Goal: Task Accomplishment & Management: Manage account settings

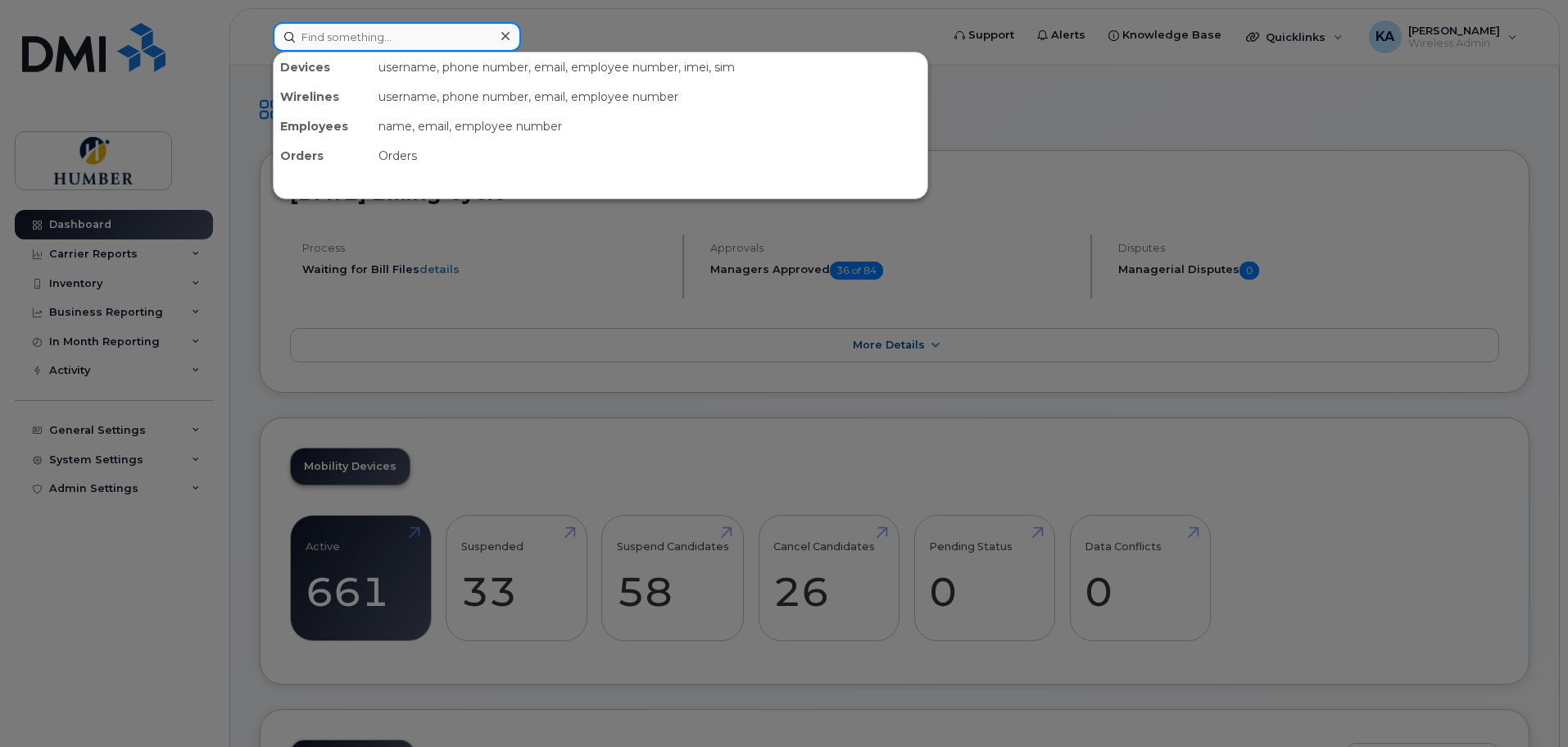
click at [327, 39] on input at bounding box center [396, 37] width 248 height 30
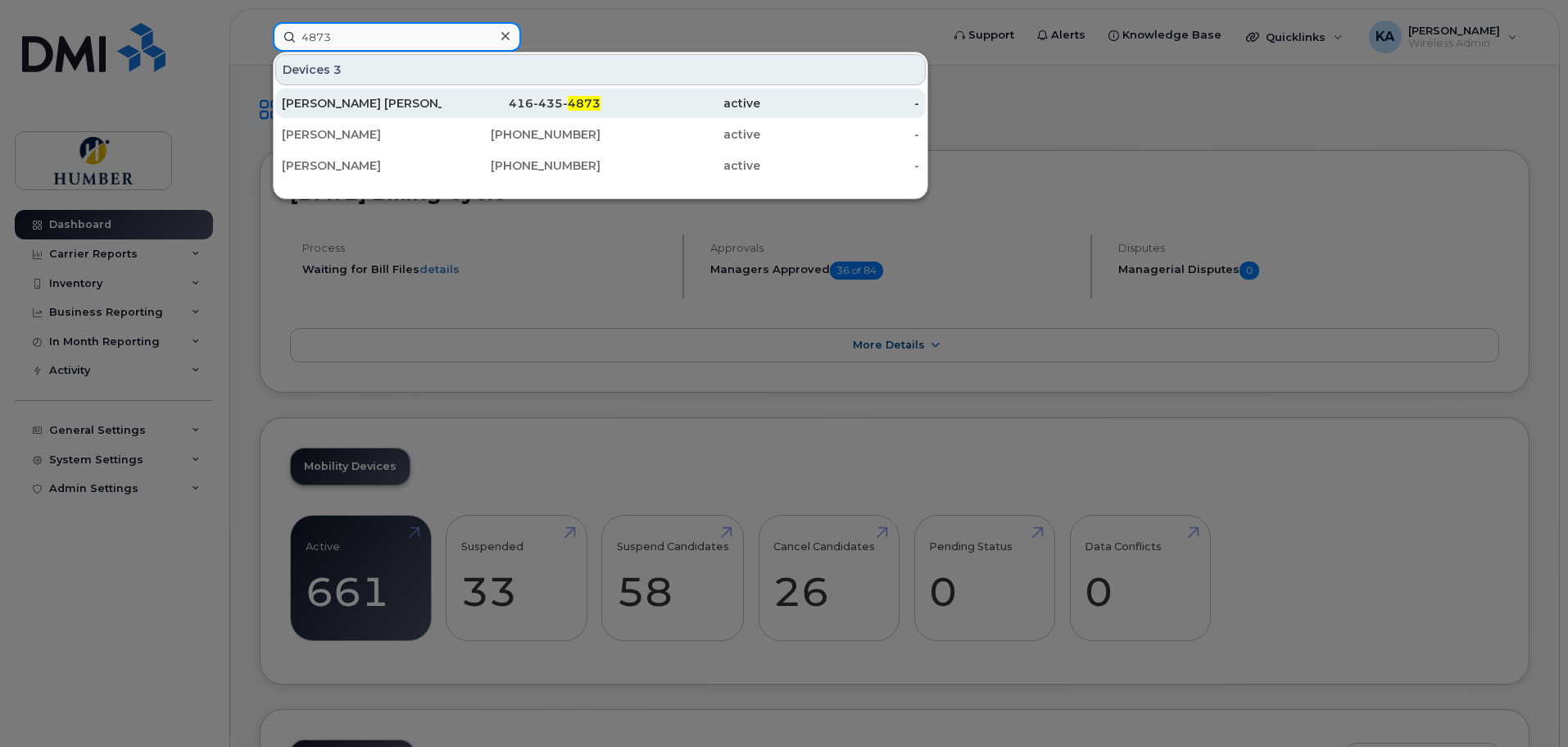
type input "4873"
click at [345, 100] on div "[PERSON_NAME] [PERSON_NAME]" at bounding box center [361, 103] width 160 height 16
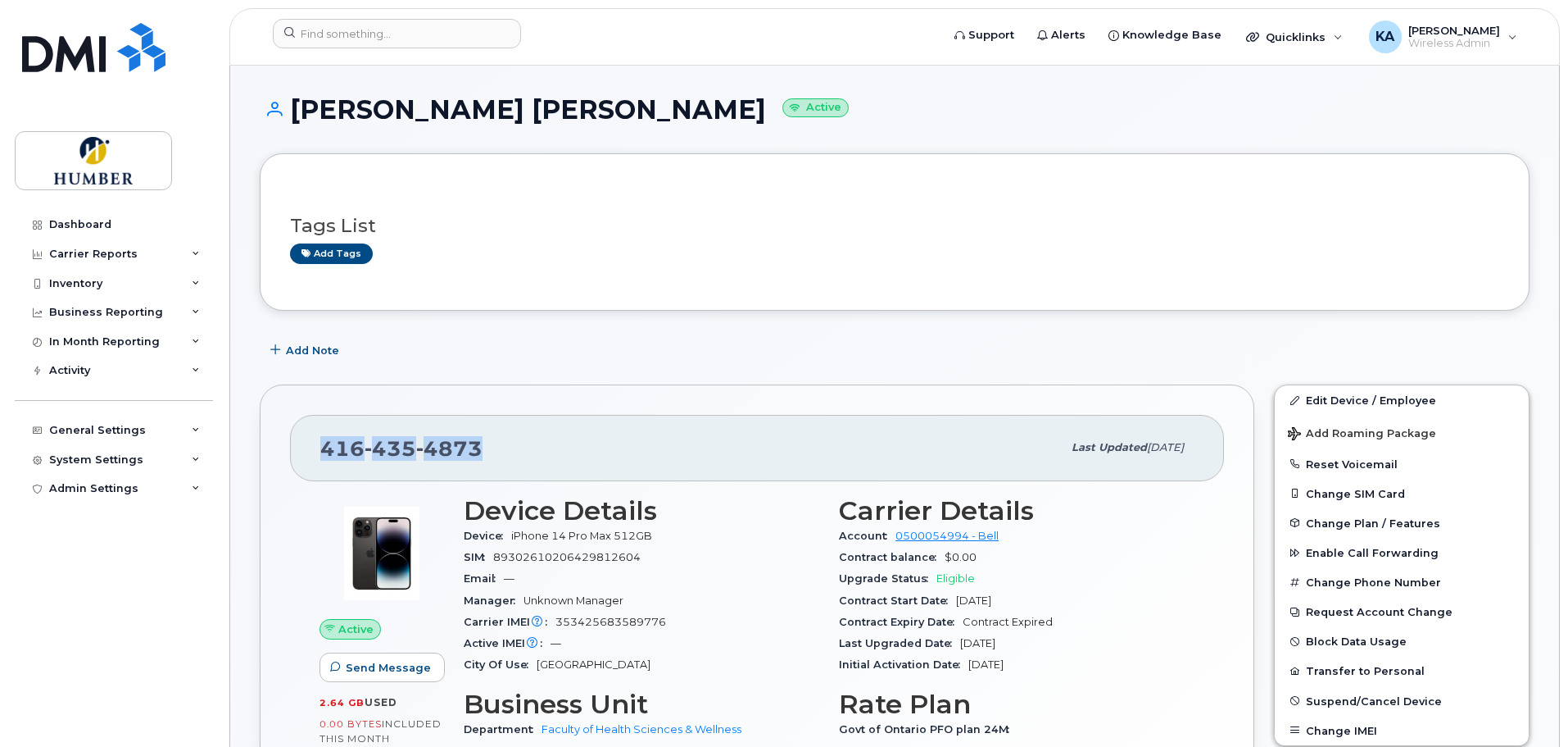
drag, startPoint x: 320, startPoint y: 450, endPoint x: 479, endPoint y: 450, distance: 159.0
click at [479, 450] on span "416 435 4873" at bounding box center [401, 447] width 162 height 24
click at [113, 425] on div "General Settings" at bounding box center [98, 430] width 97 height 13
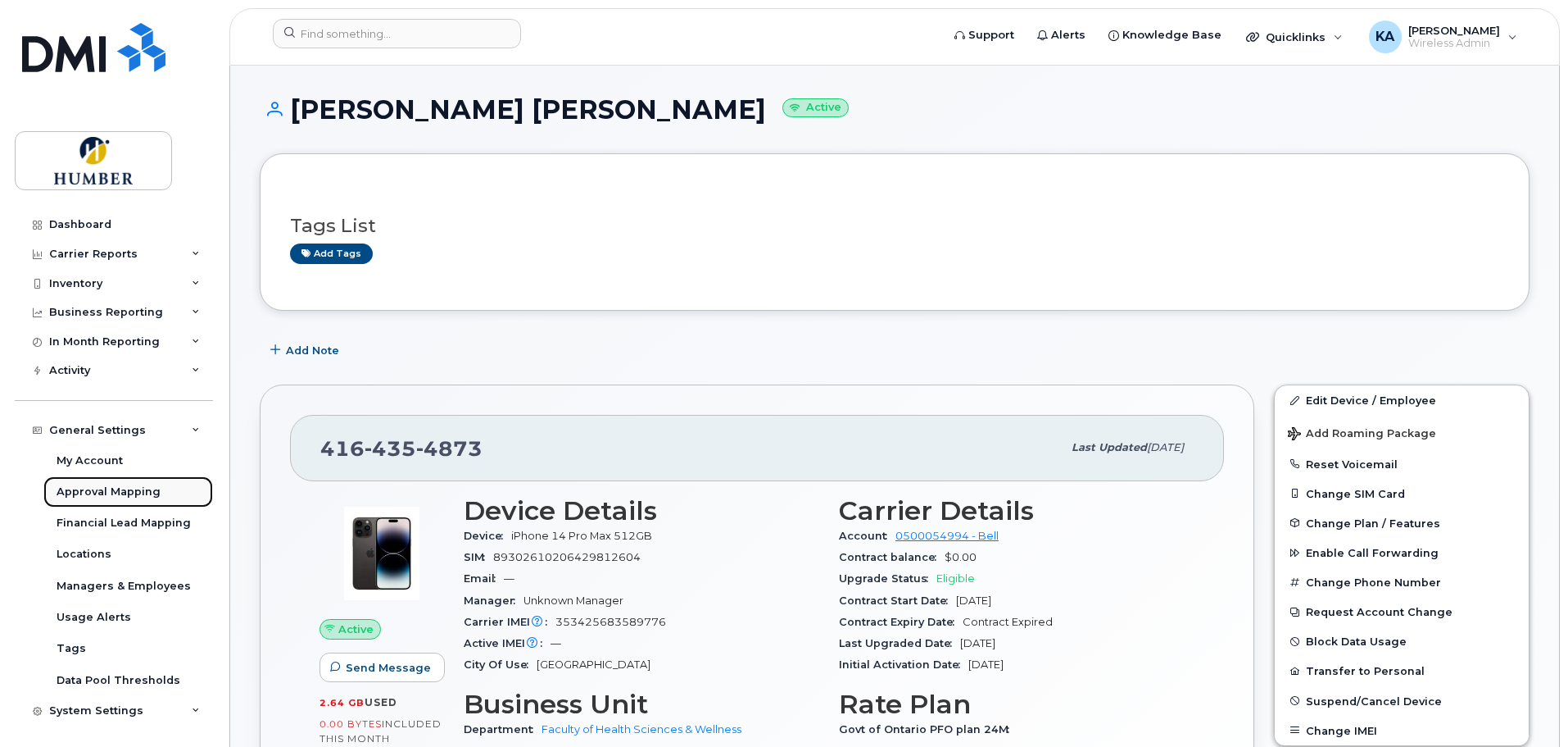
click at [123, 488] on div "Approval Mapping" at bounding box center [108, 491] width 104 height 14
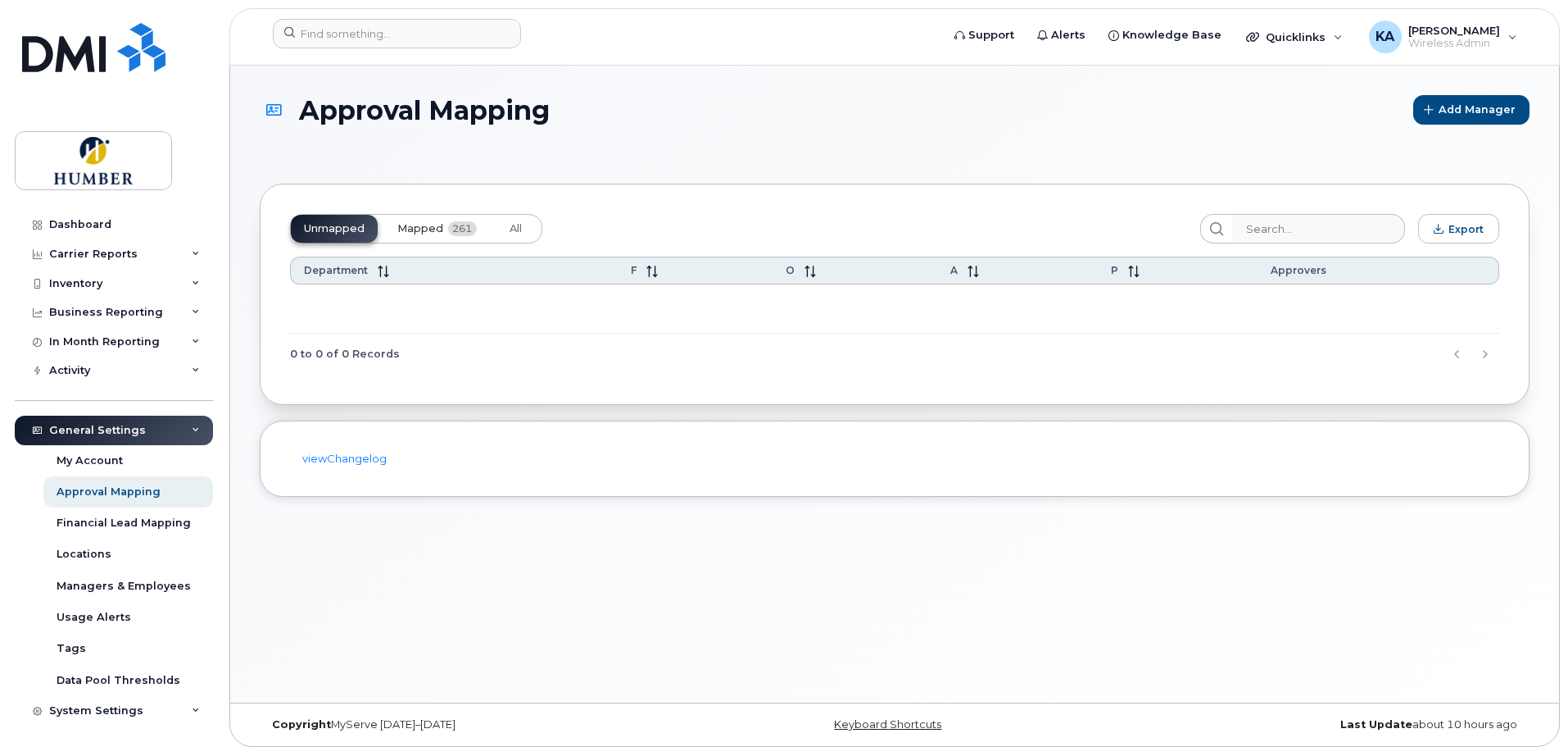
click at [419, 217] on button "Mapped 261" at bounding box center [437, 228] width 106 height 28
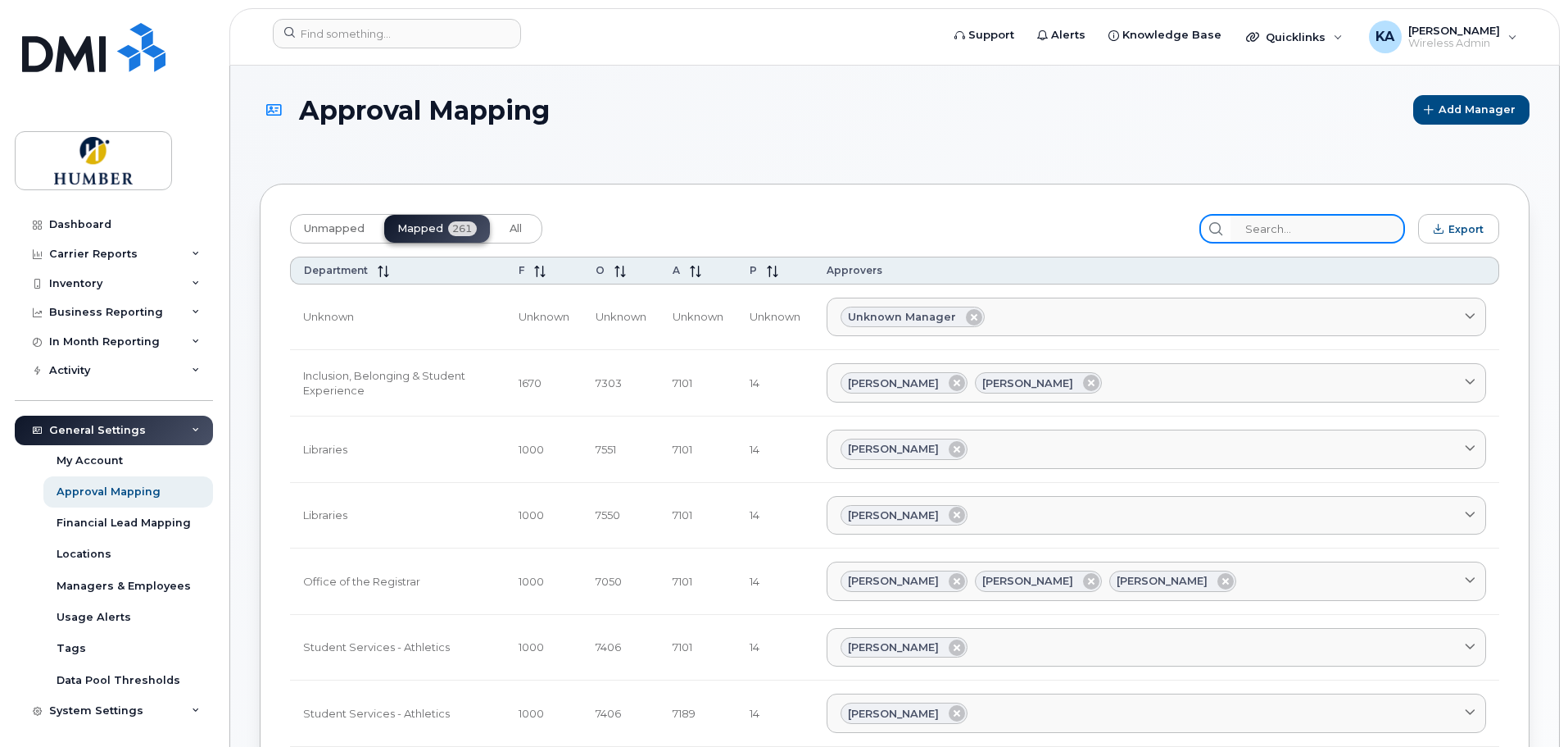
click at [1260, 224] on input "search" at bounding box center [1318, 229] width 175 height 30
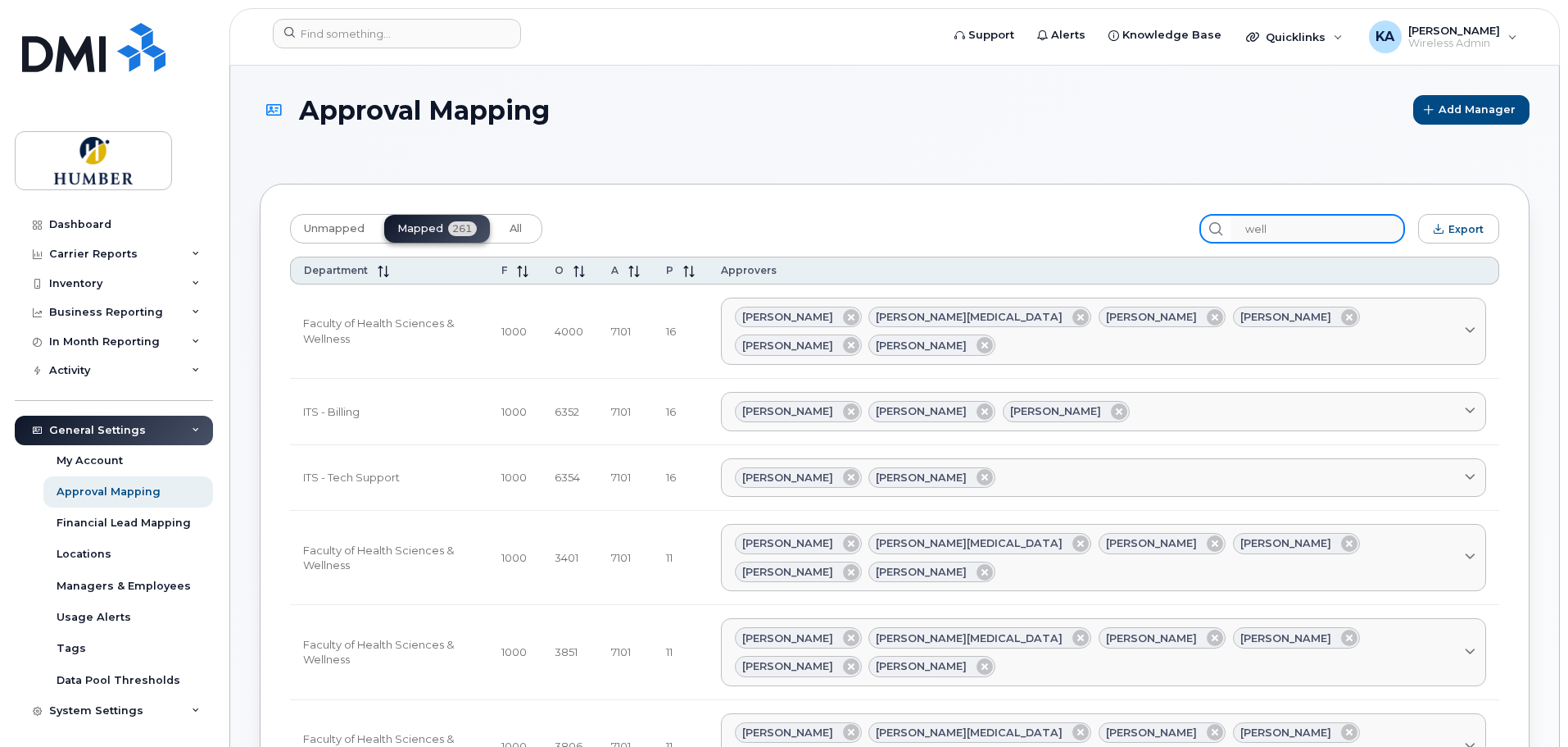
type input "well"
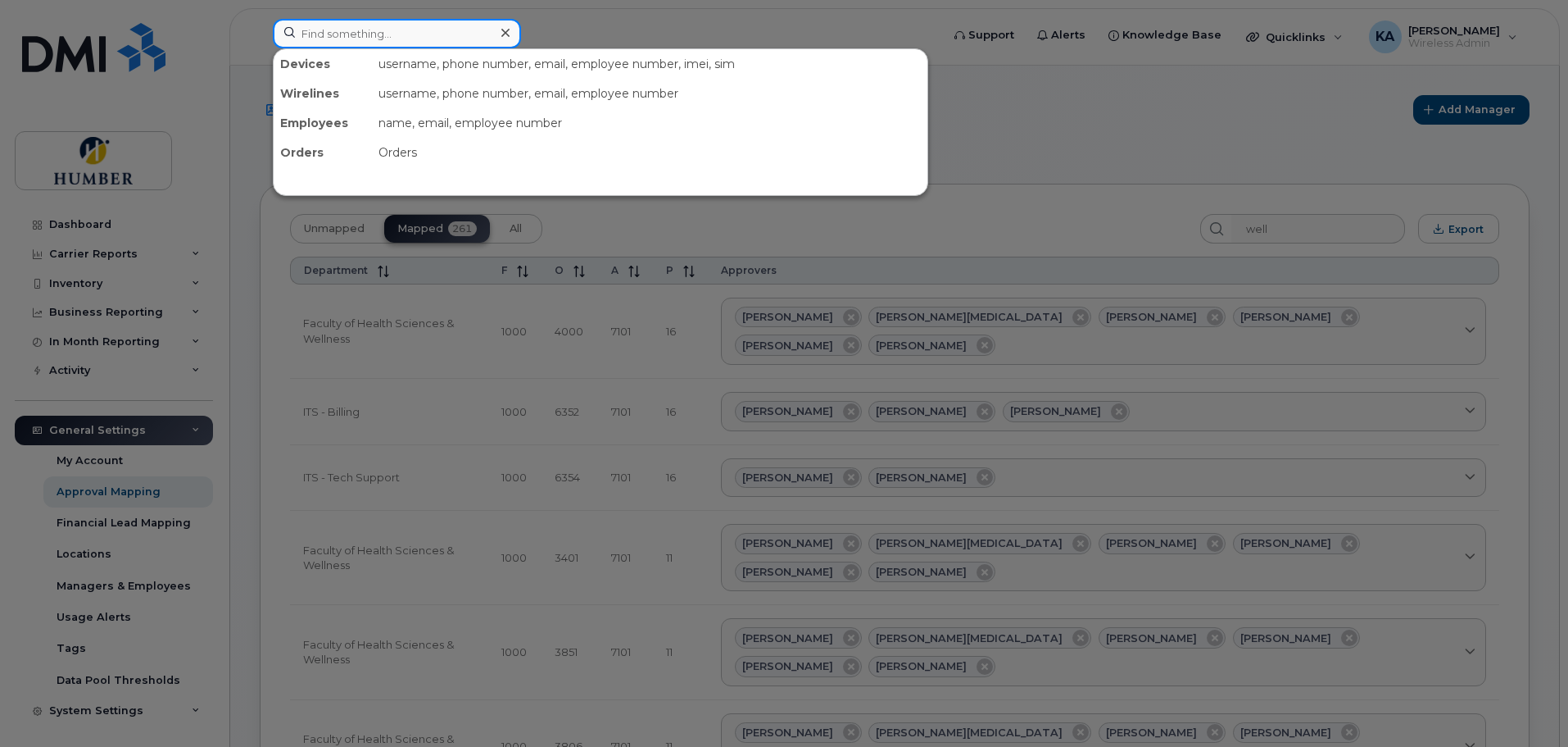
click at [311, 39] on input at bounding box center [396, 33] width 248 height 30
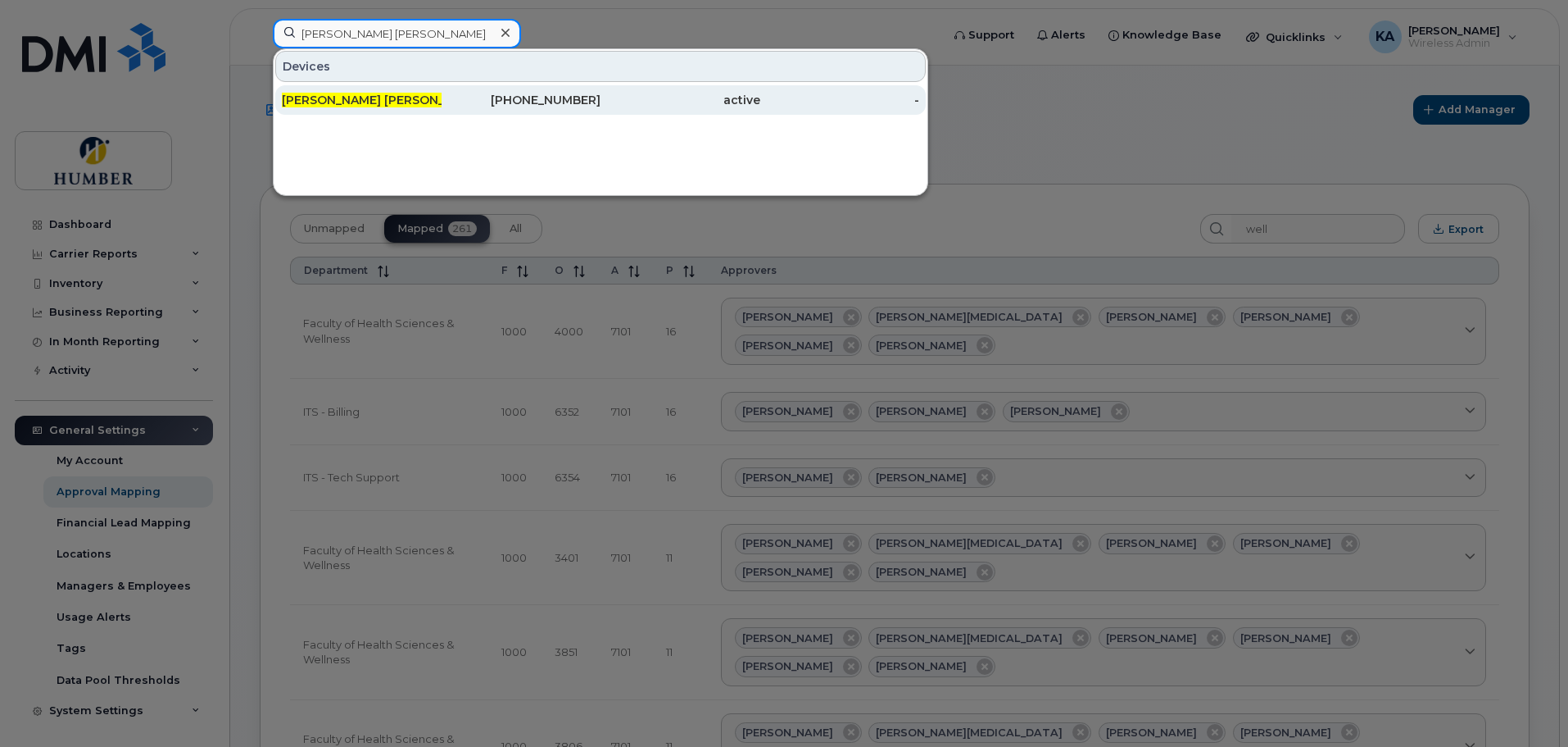
type input "mary kate"
click at [368, 100] on div "Mary Kate Asante Antwi" at bounding box center [361, 100] width 160 height 16
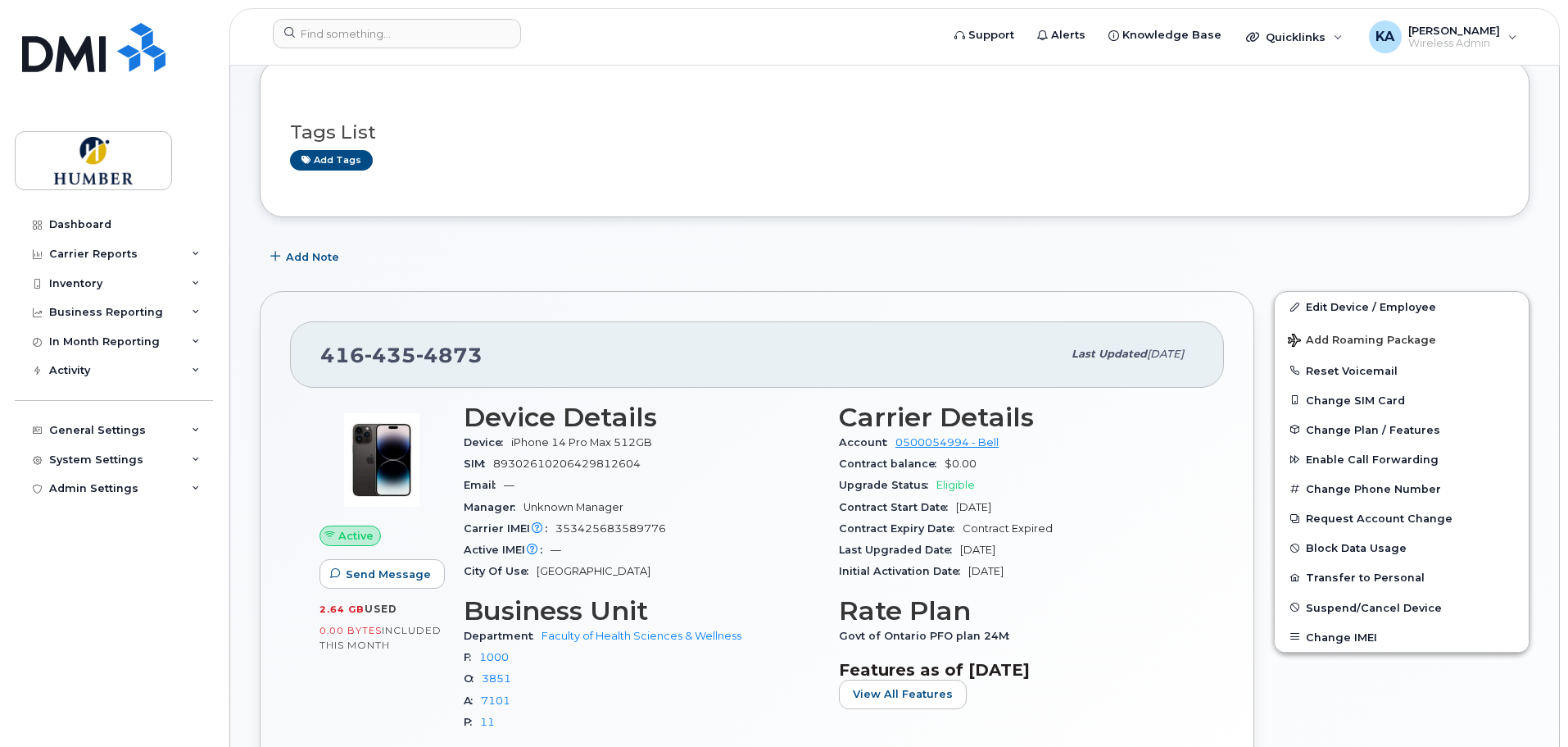
scroll to position [219, 0]
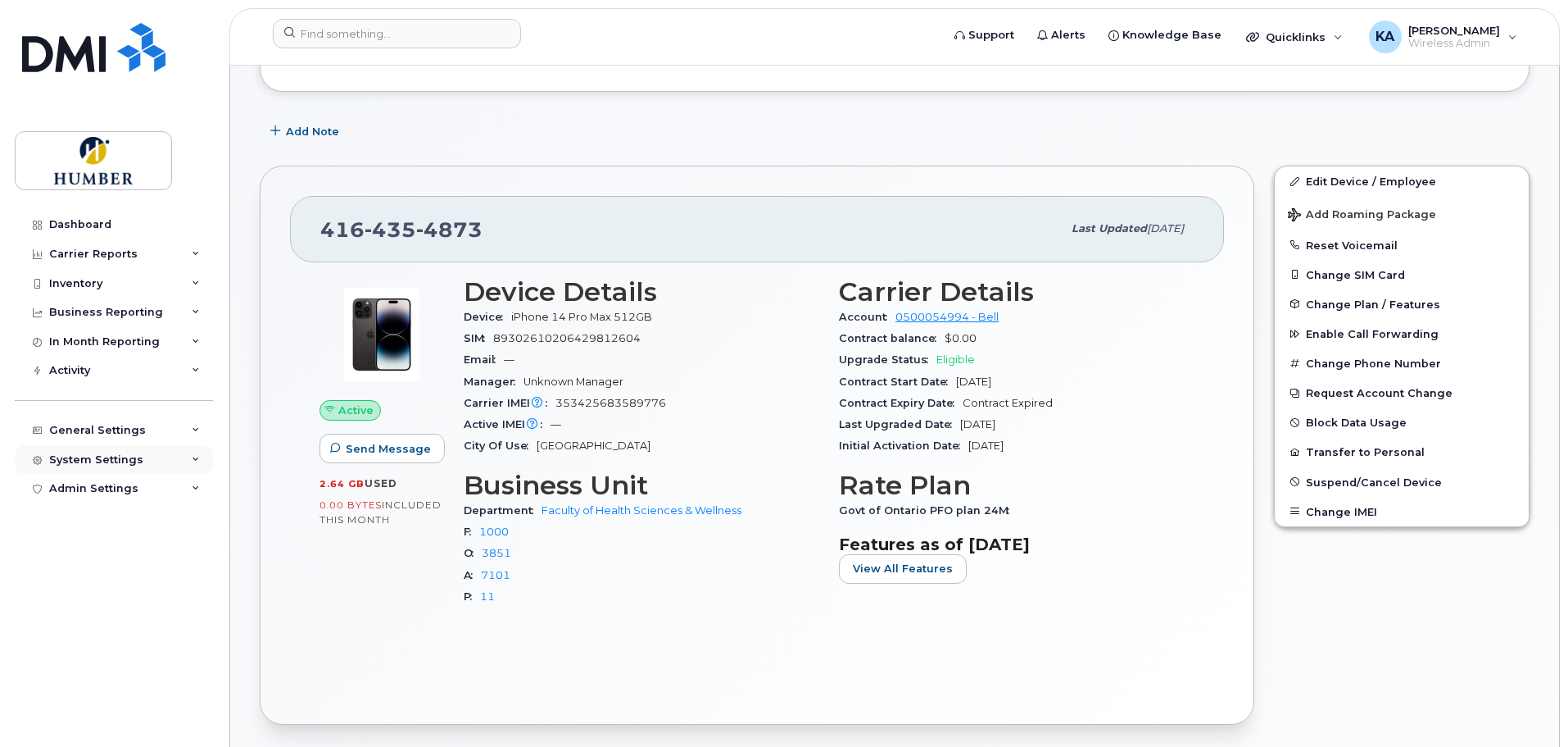
click at [117, 460] on div "System Settings" at bounding box center [96, 459] width 94 height 13
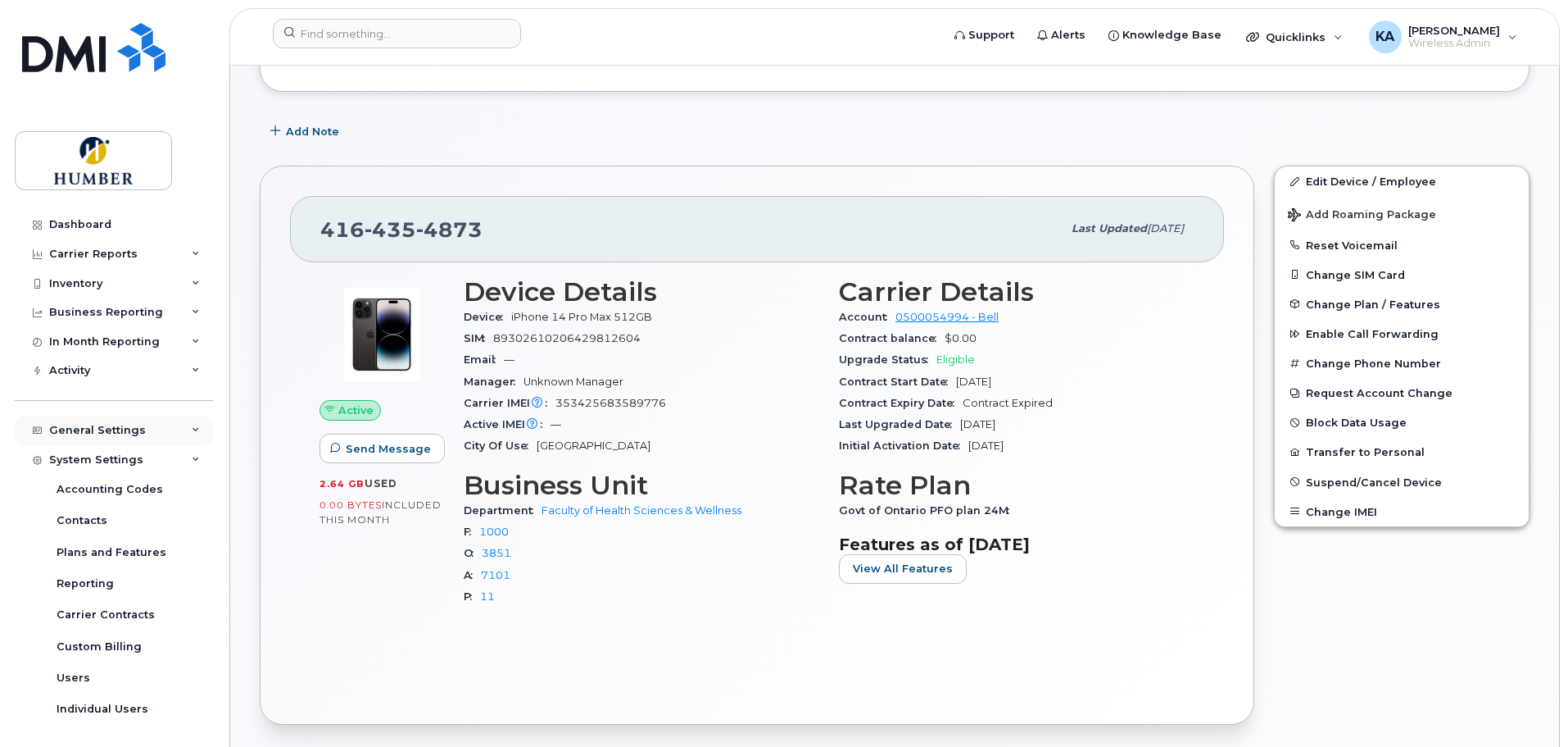
click at [111, 429] on div "General Settings" at bounding box center [98, 430] width 97 height 13
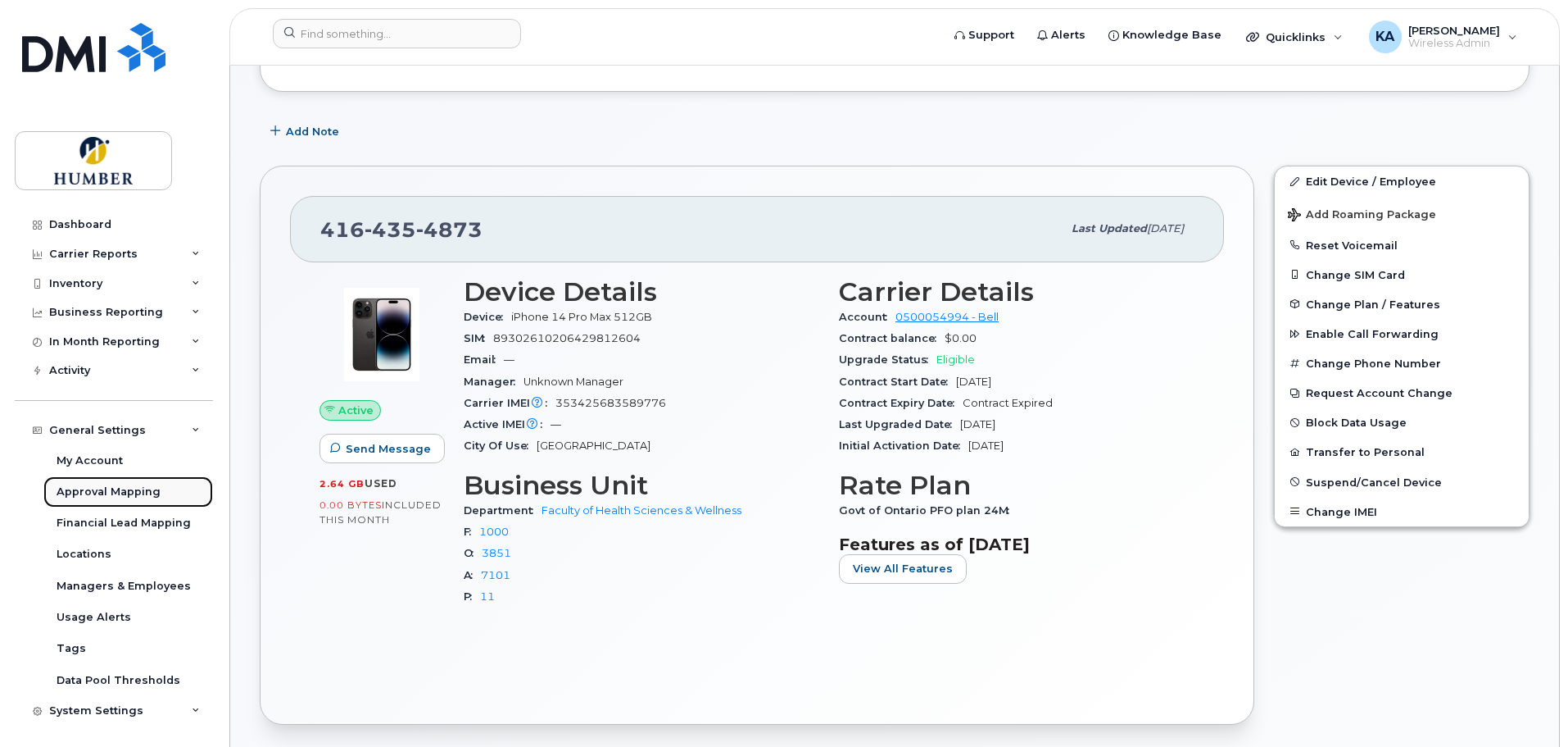
click at [111, 484] on div "Approval Mapping" at bounding box center [108, 491] width 104 height 14
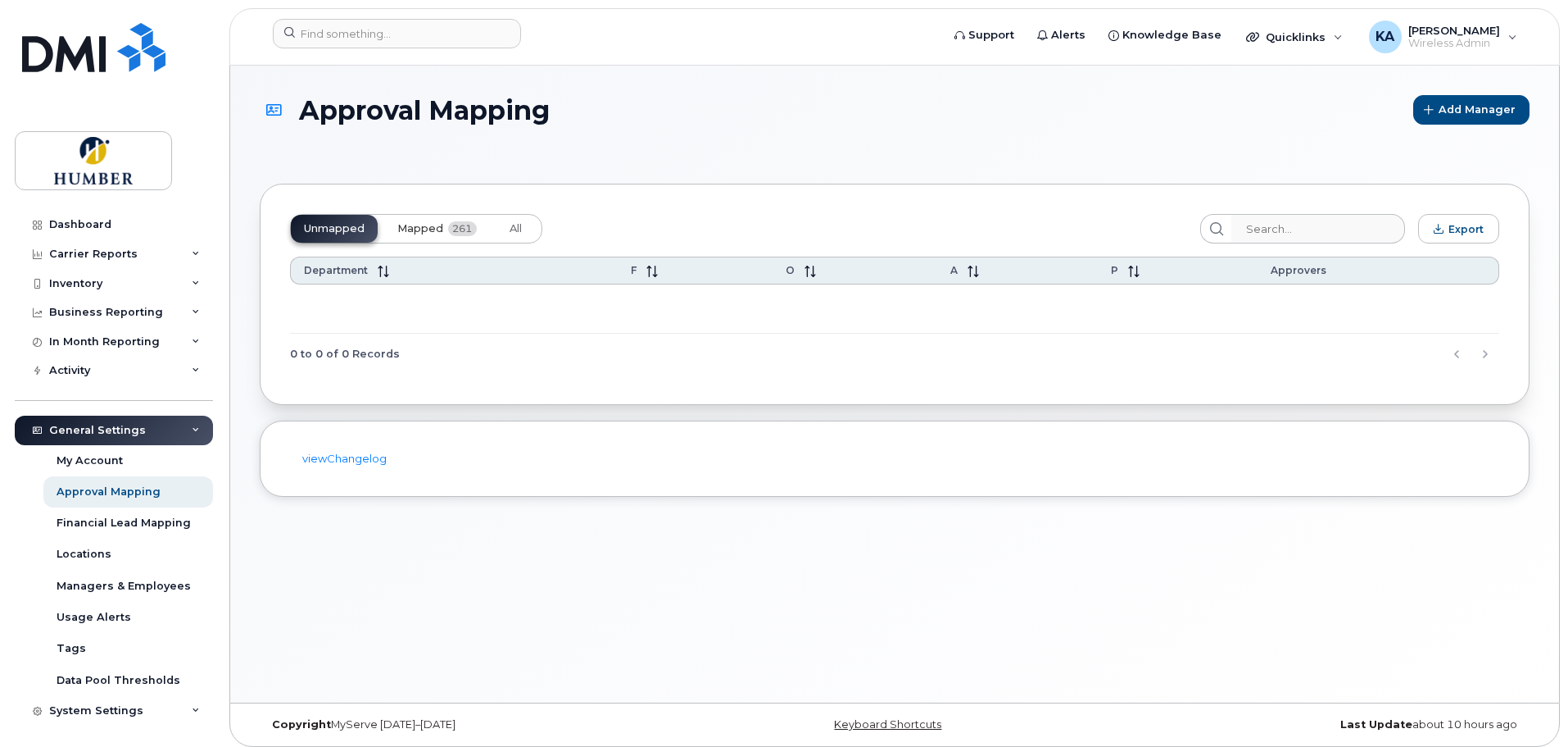
click at [442, 221] on button "Mapped 261" at bounding box center [437, 228] width 106 height 28
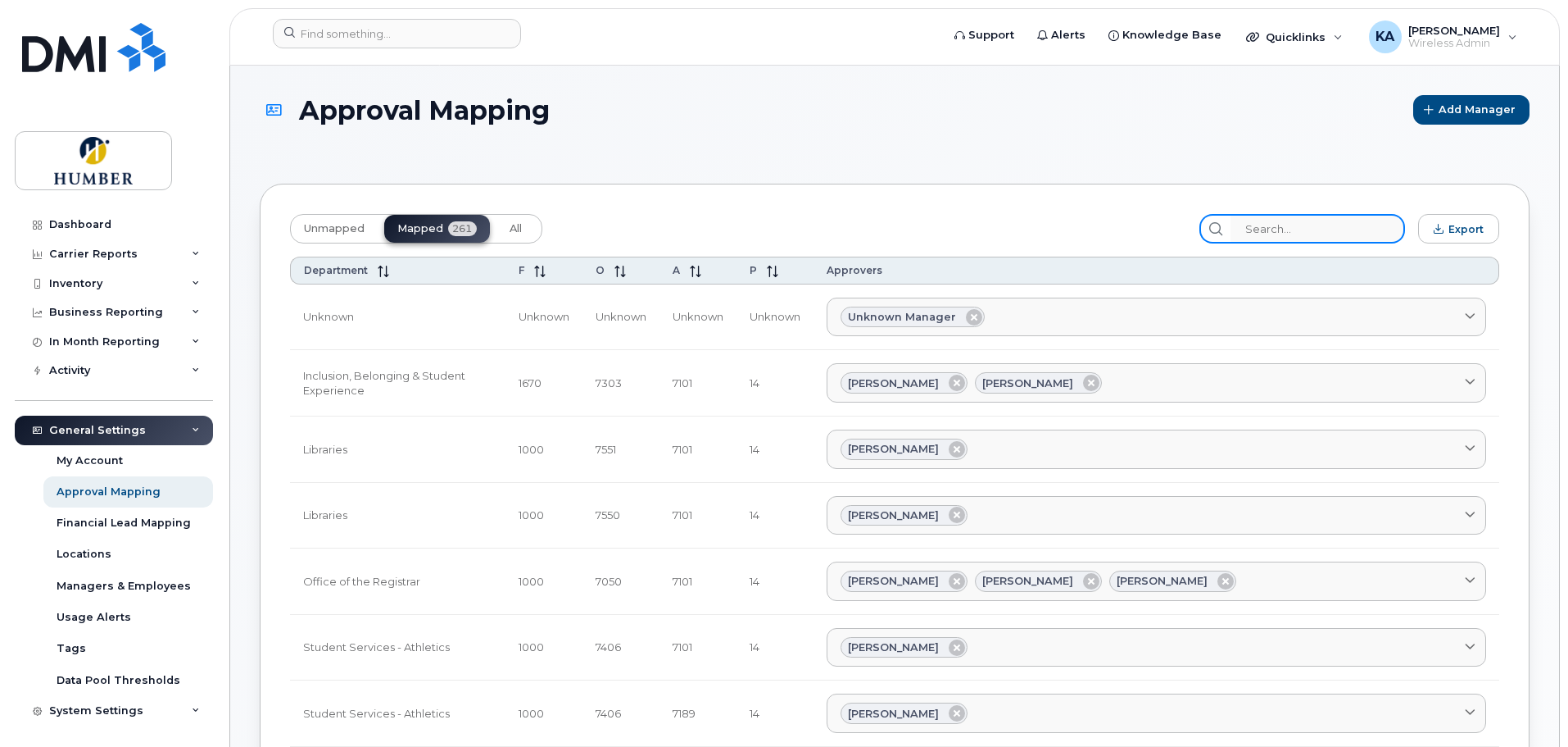
click at [1300, 231] on input "search" at bounding box center [1318, 229] width 175 height 30
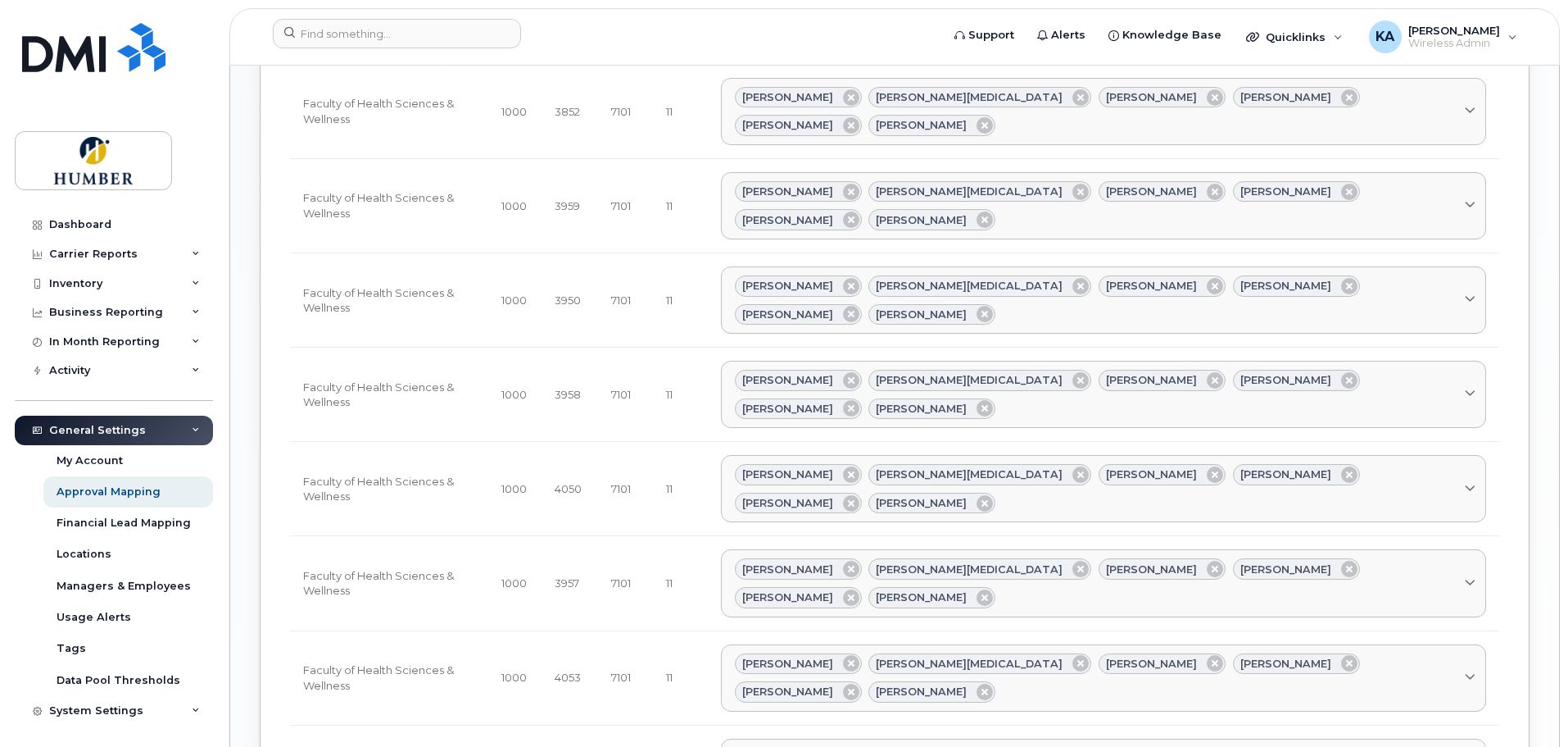
scroll to position [1458, 0]
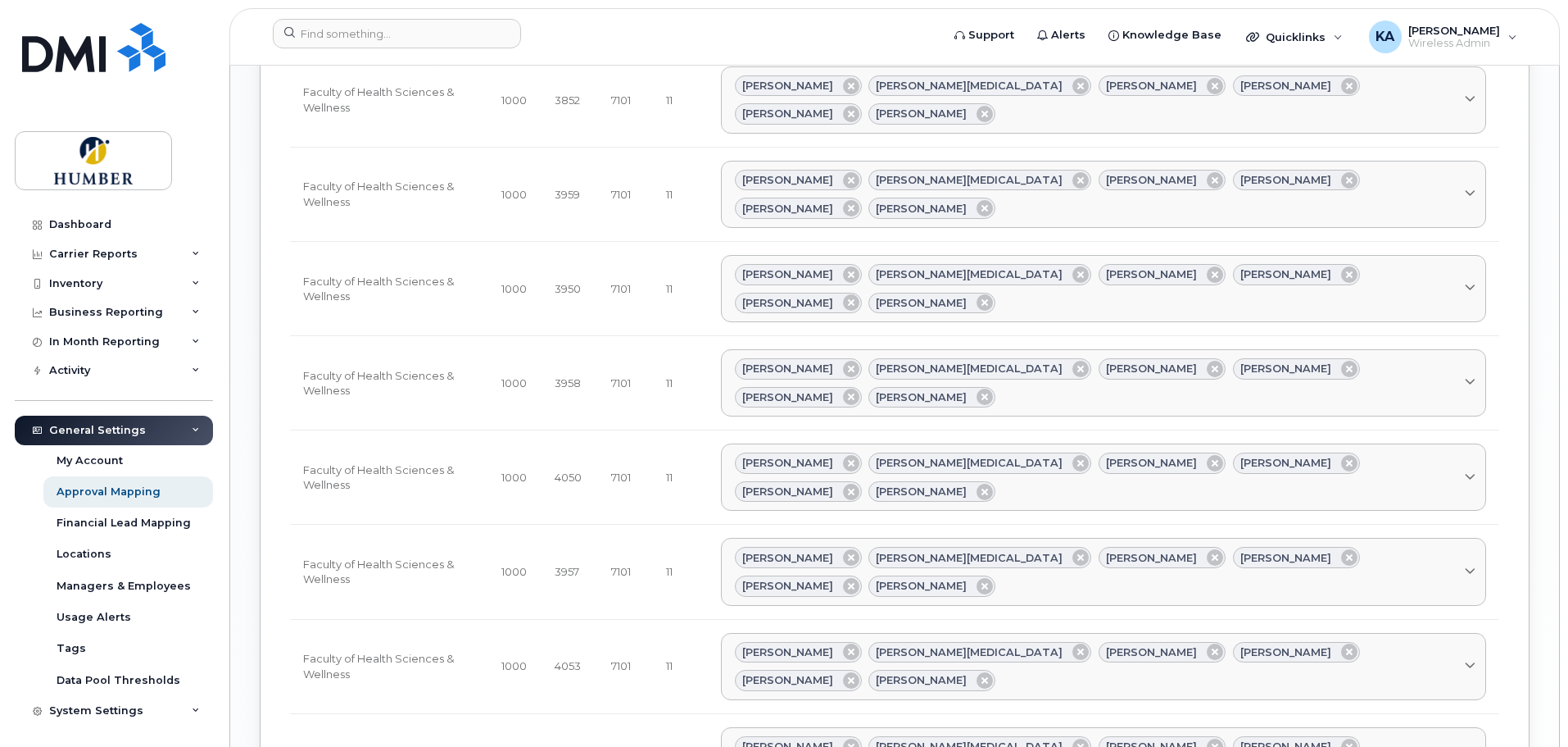
type input "wellness"
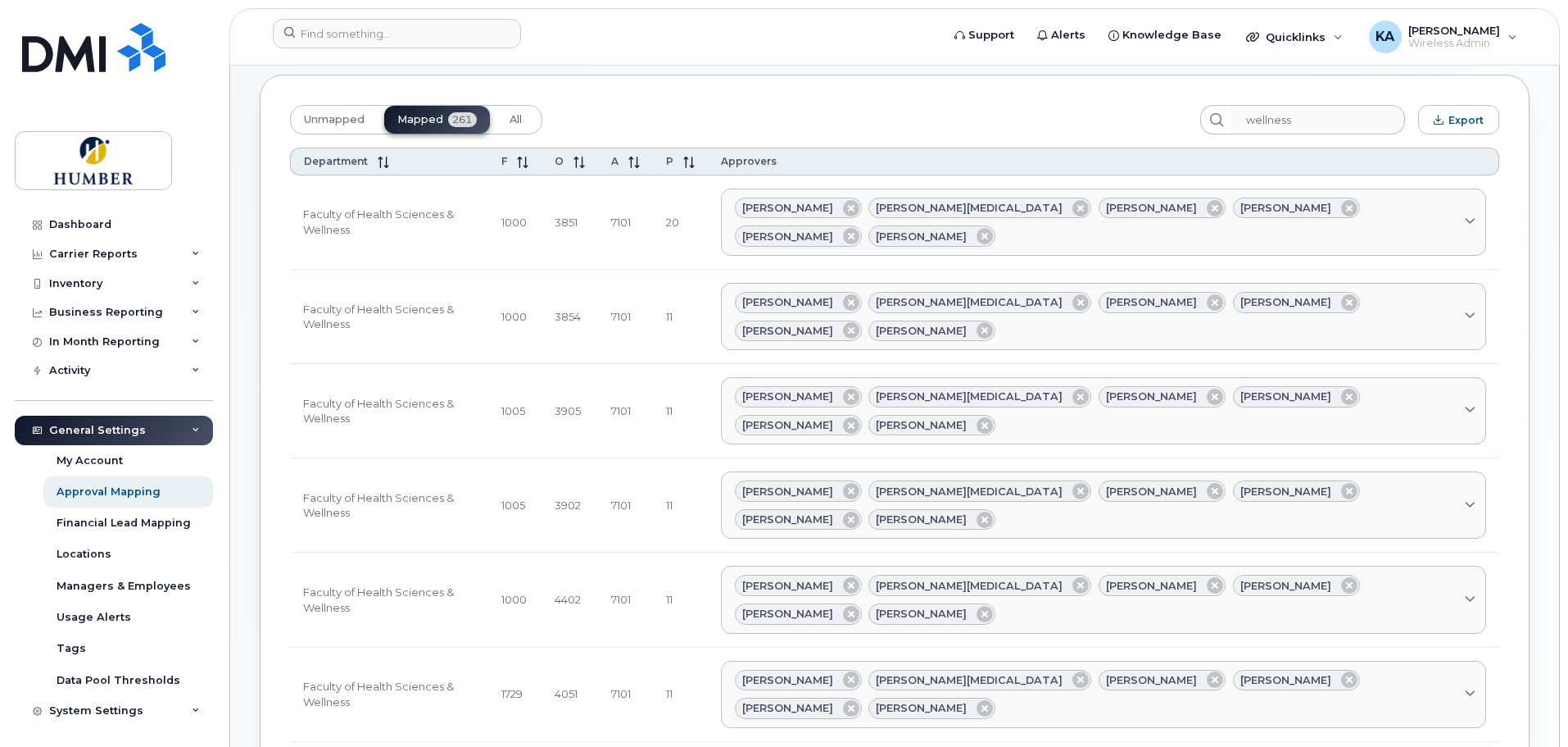
scroll to position [74, 0]
